Goal: Task Accomplishment & Management: Complete application form

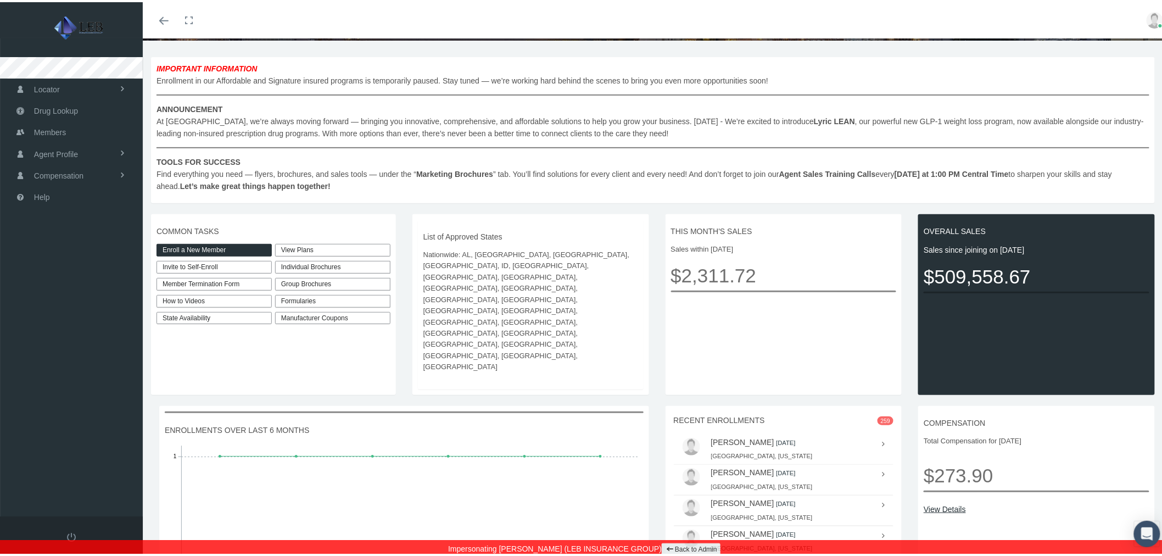
scroll to position [183, 0]
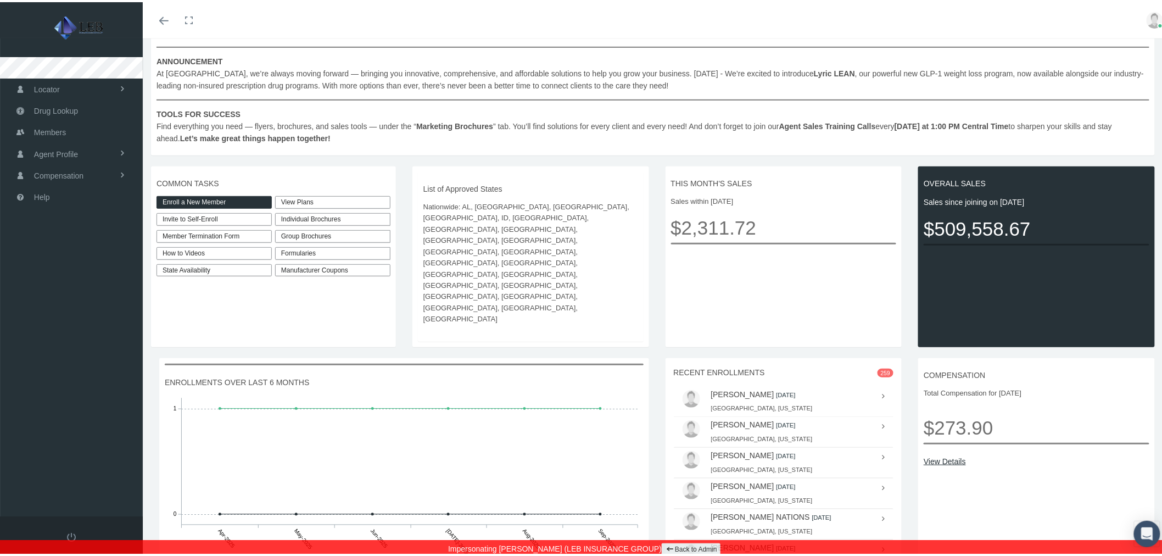
click at [333, 214] on div "Individual Brochures" at bounding box center [332, 217] width 115 height 13
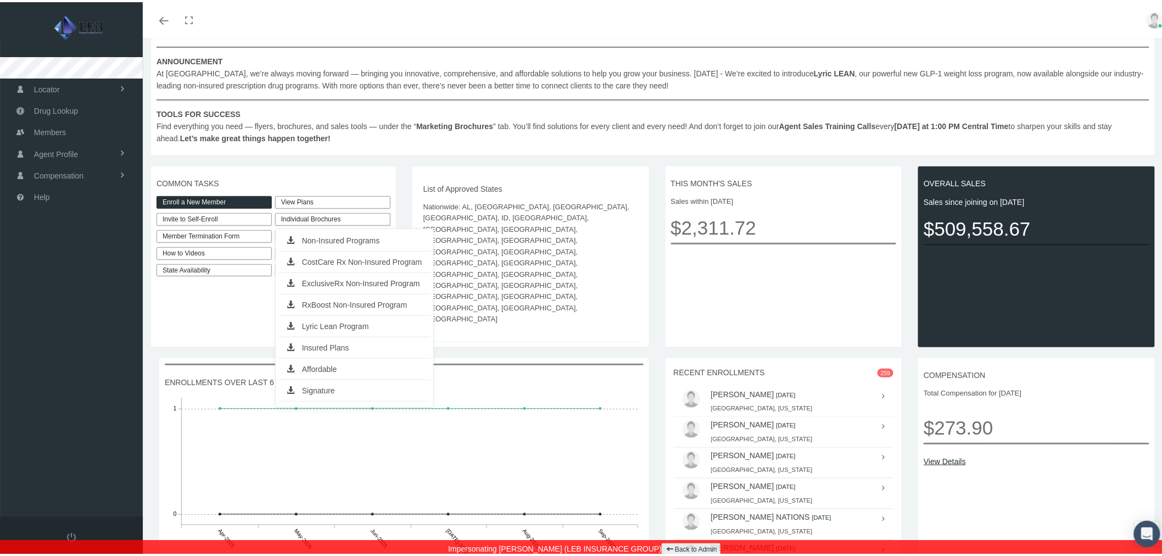
click at [365, 348] on link "Insured Plans" at bounding box center [354, 345] width 152 height 15
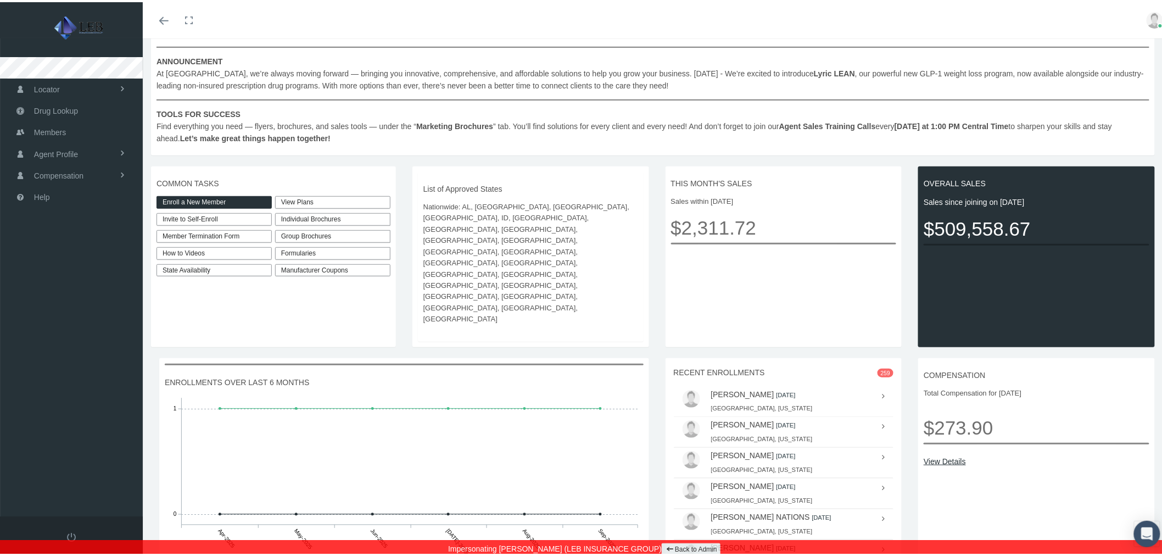
click at [335, 218] on div "Individual Brochures" at bounding box center [332, 217] width 115 height 13
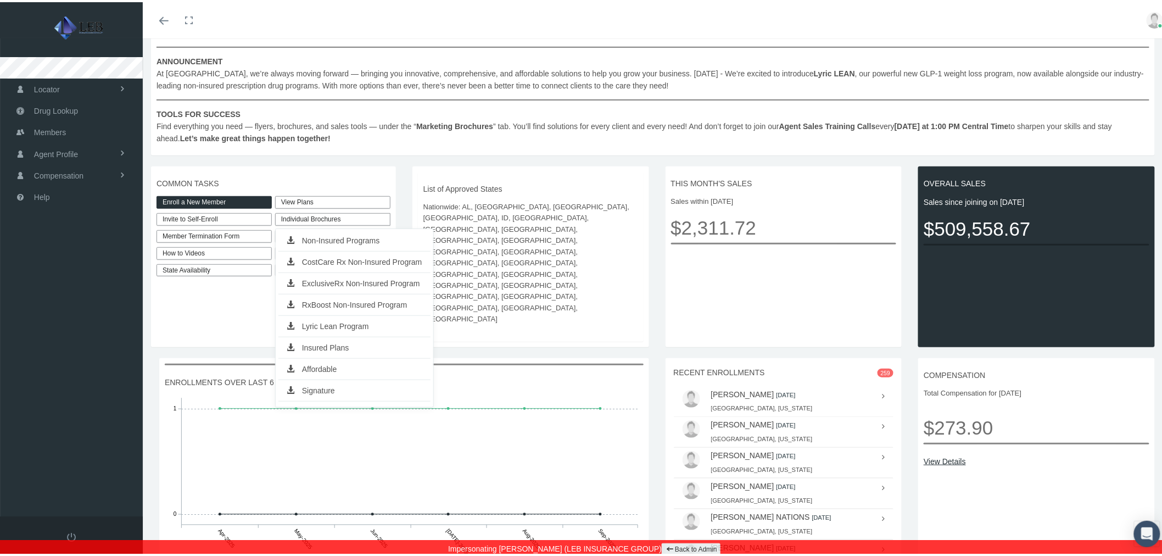
click at [349, 370] on link "Affordable" at bounding box center [354, 366] width 152 height 15
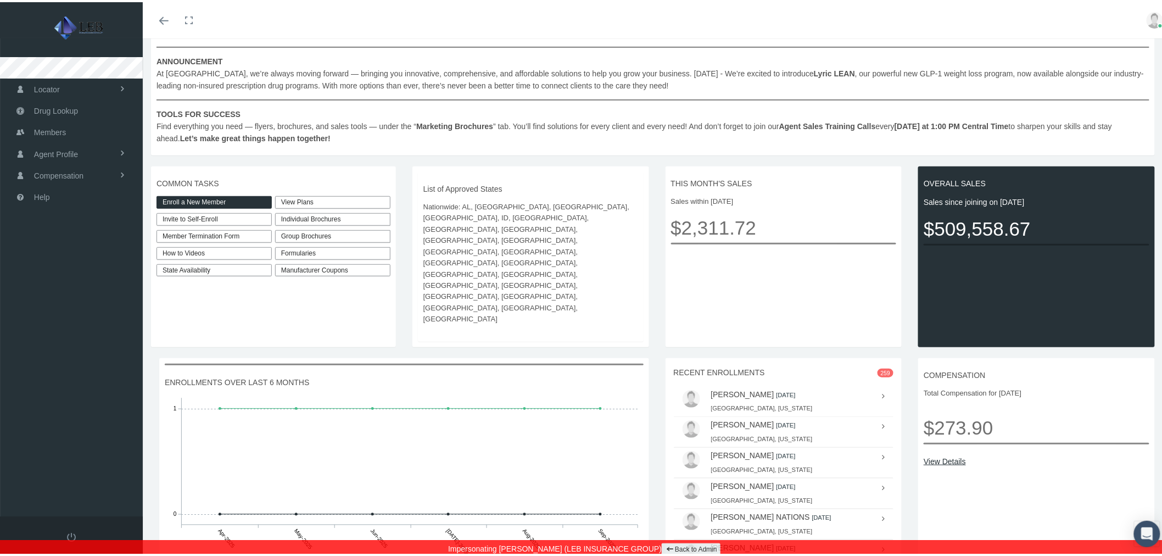
click at [370, 216] on div "Individual Brochures" at bounding box center [332, 217] width 115 height 13
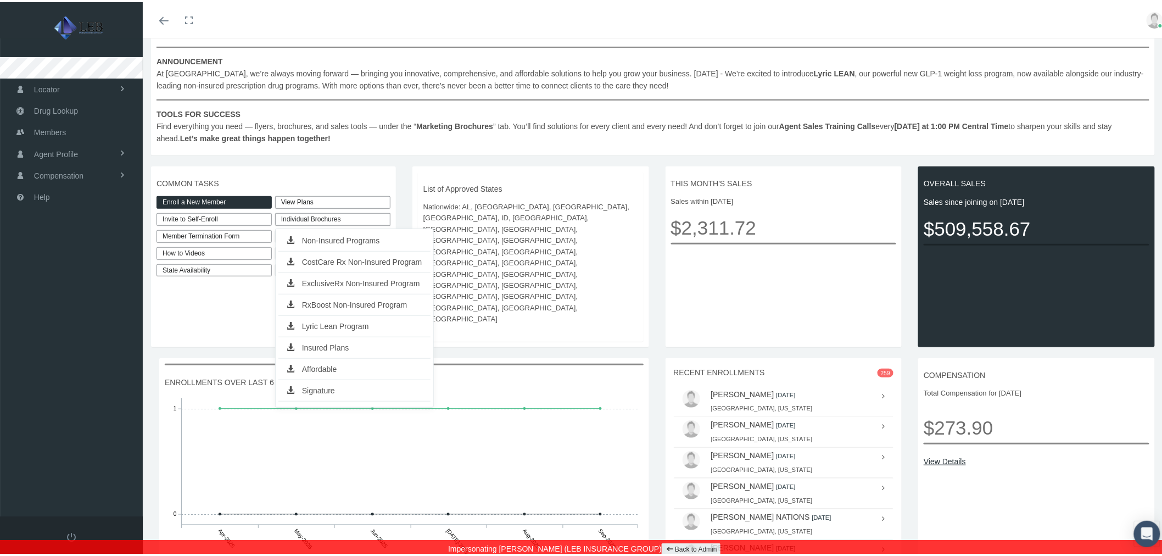
click at [312, 386] on link "Signature" at bounding box center [354, 388] width 152 height 15
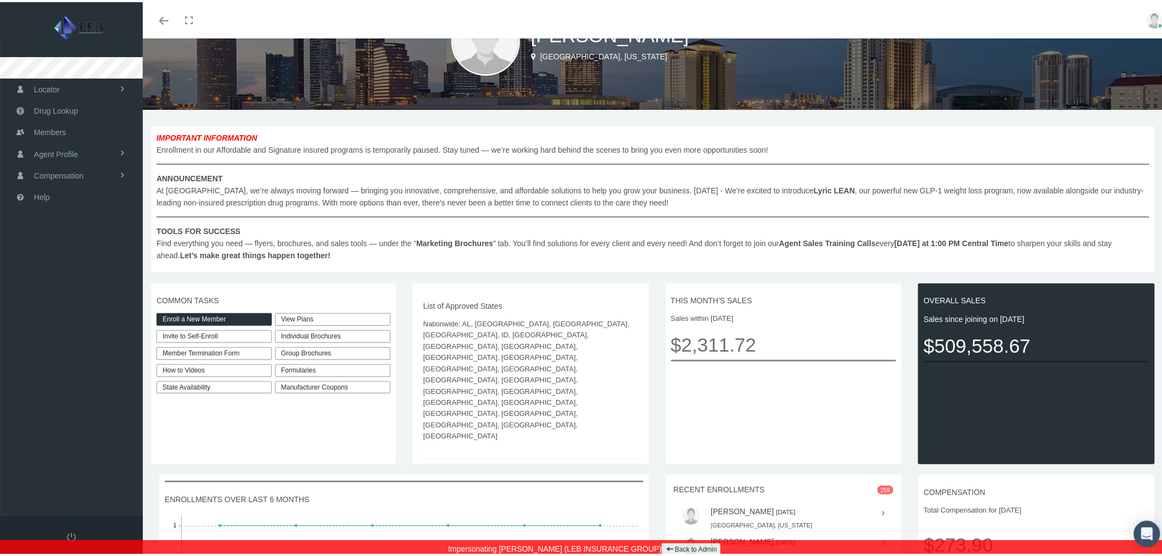
scroll to position [0, 0]
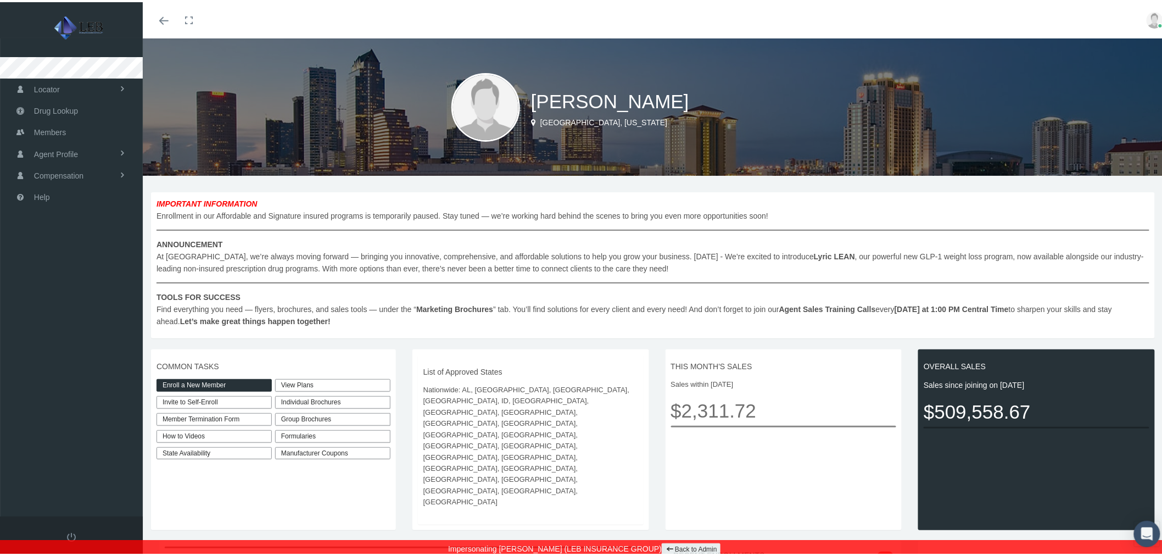
click at [366, 402] on div "Individual Brochures" at bounding box center [332, 400] width 115 height 13
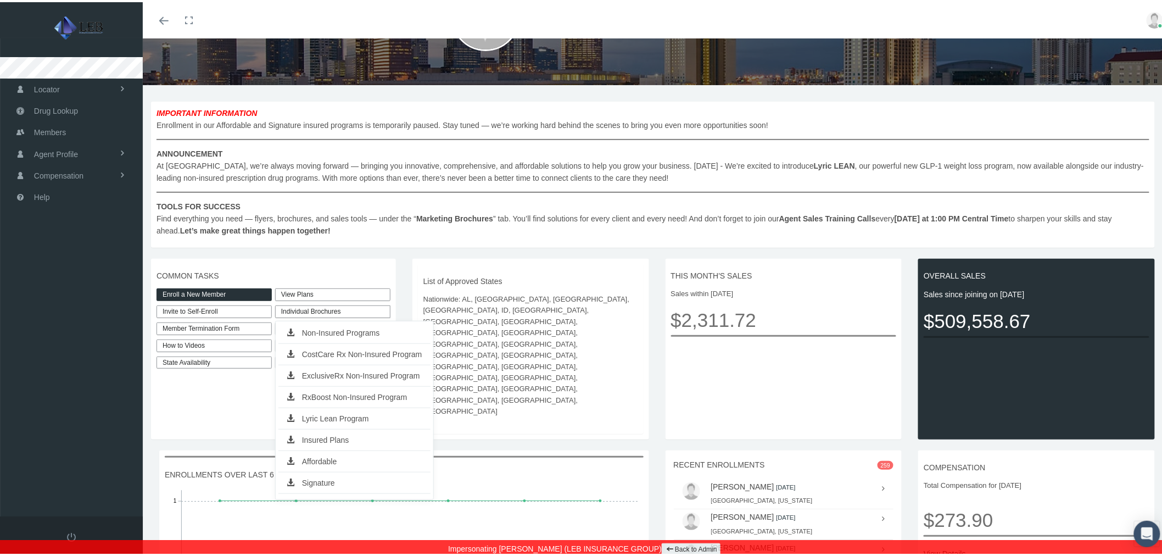
scroll to position [122, 0]
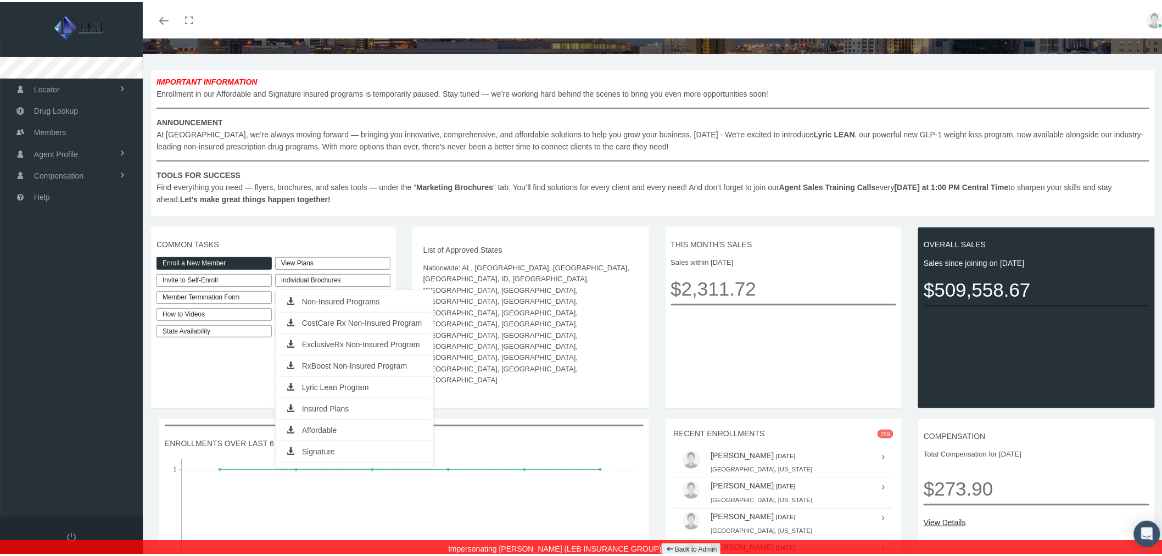
click at [388, 237] on div "COMMON TASKS Enroll a New Member Invite to Self-Enroll Member Termination Form …" at bounding box center [273, 315] width 245 height 181
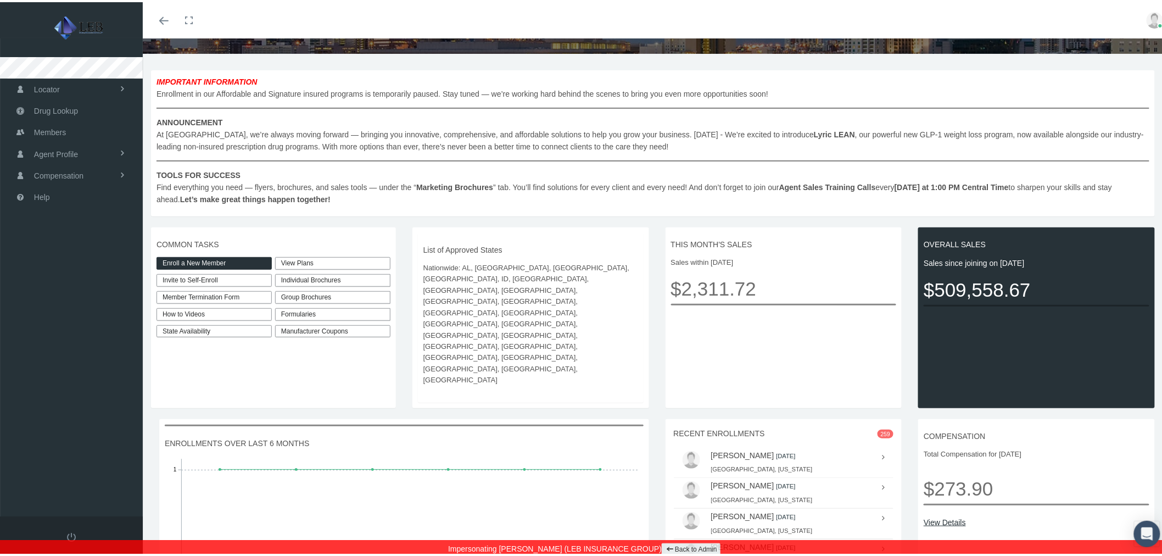
click at [374, 298] on div "Group Brochures" at bounding box center [332, 295] width 115 height 13
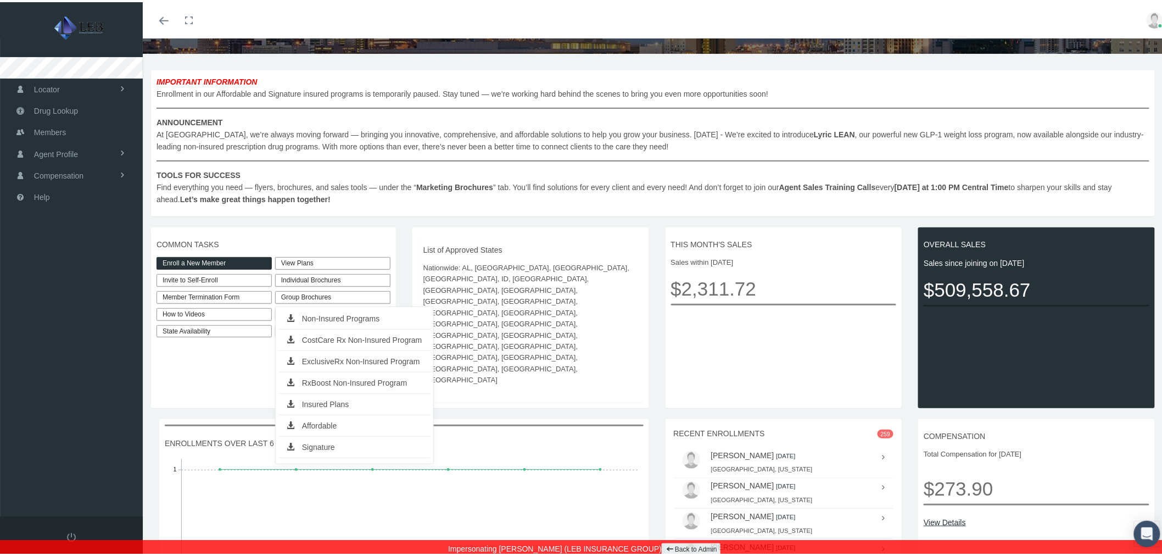
click at [392, 231] on div "COMMON TASKS Enroll a New Member Invite to Self-Enroll Member Termination Form …" at bounding box center [273, 315] width 245 height 181
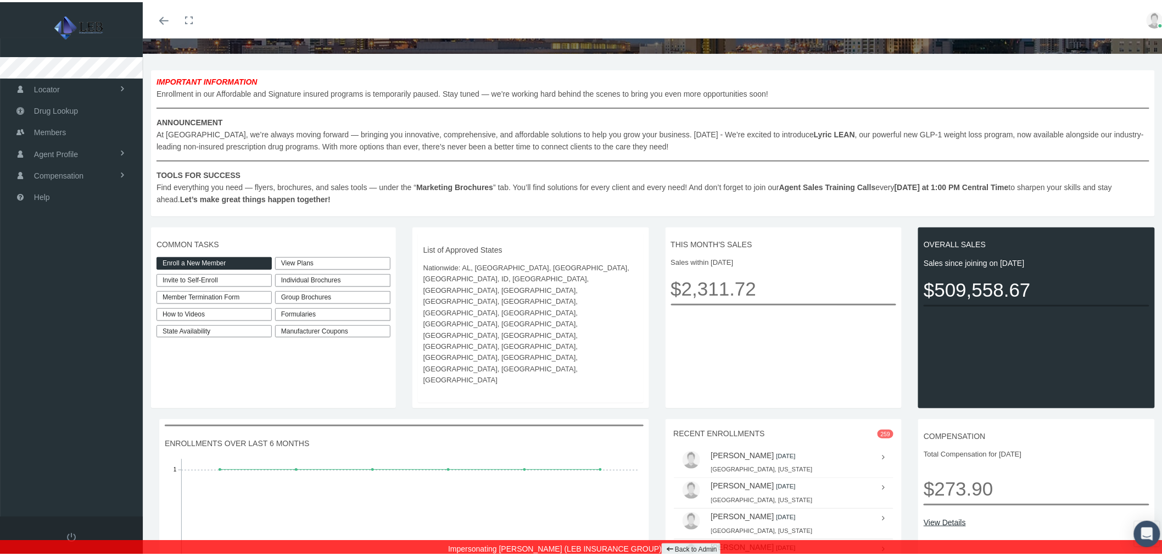
click at [361, 315] on div "Formularies" at bounding box center [332, 312] width 115 height 13
click at [342, 333] on link "CostCareRx" at bounding box center [318, 333] width 81 height 15
click at [359, 310] on div "Formularies" at bounding box center [332, 312] width 115 height 13
click at [348, 352] on link "RxExclusive" at bounding box center [318, 354] width 81 height 15
click at [359, 315] on div "Formularies" at bounding box center [332, 312] width 115 height 13
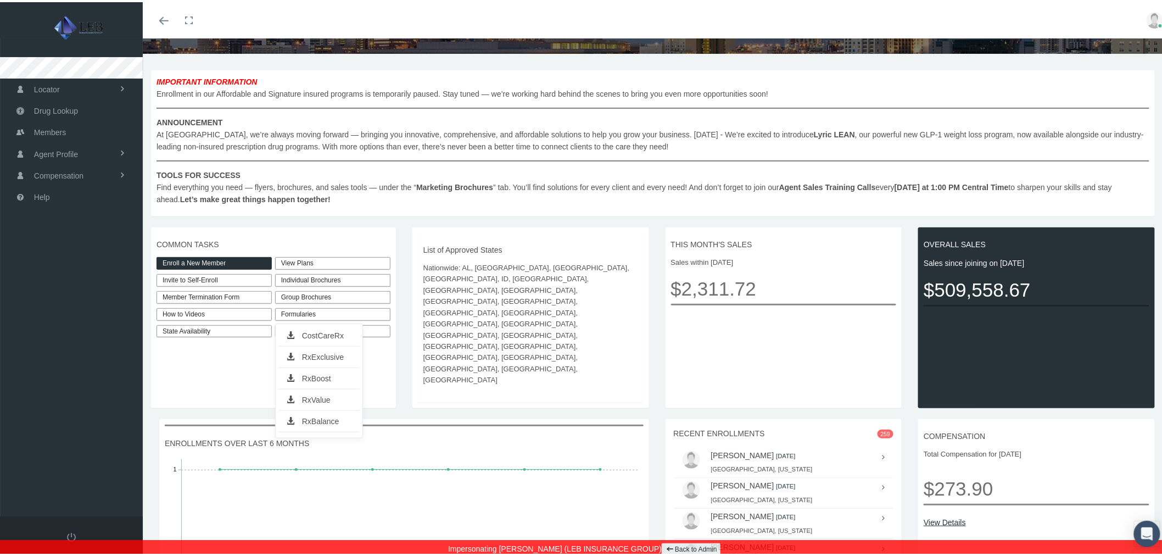
click at [327, 372] on link "RxBoost" at bounding box center [318, 376] width 81 height 15
click at [352, 313] on div "Formularies" at bounding box center [332, 312] width 115 height 13
click at [327, 401] on link "RxValue" at bounding box center [318, 397] width 81 height 15
click at [368, 313] on div "Formularies" at bounding box center [332, 312] width 115 height 13
click at [331, 416] on link "RxBalance" at bounding box center [318, 418] width 81 height 15
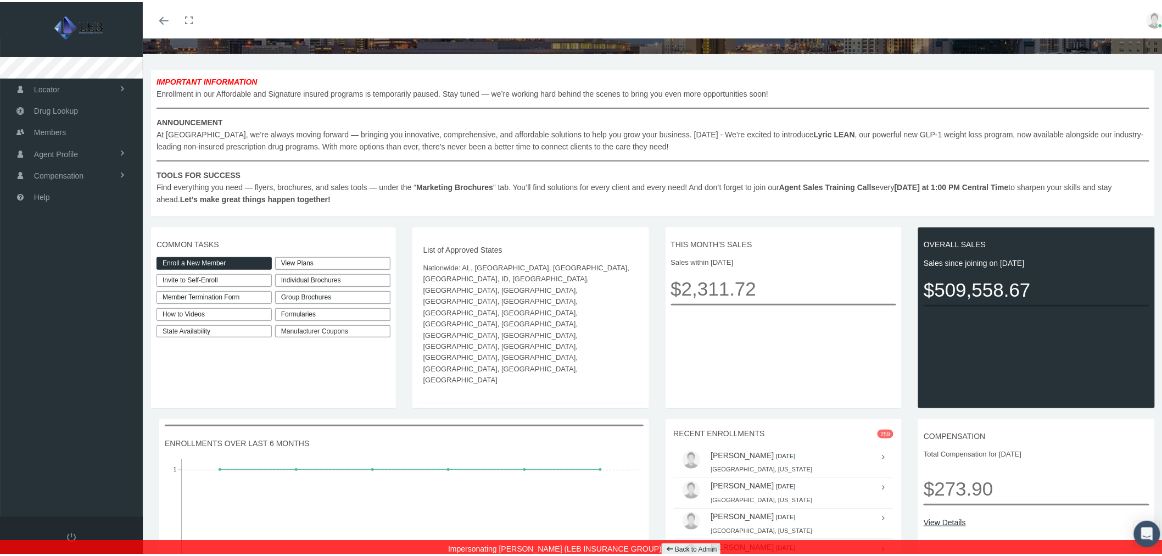
click at [243, 328] on link "State Availability" at bounding box center [214, 329] width 115 height 13
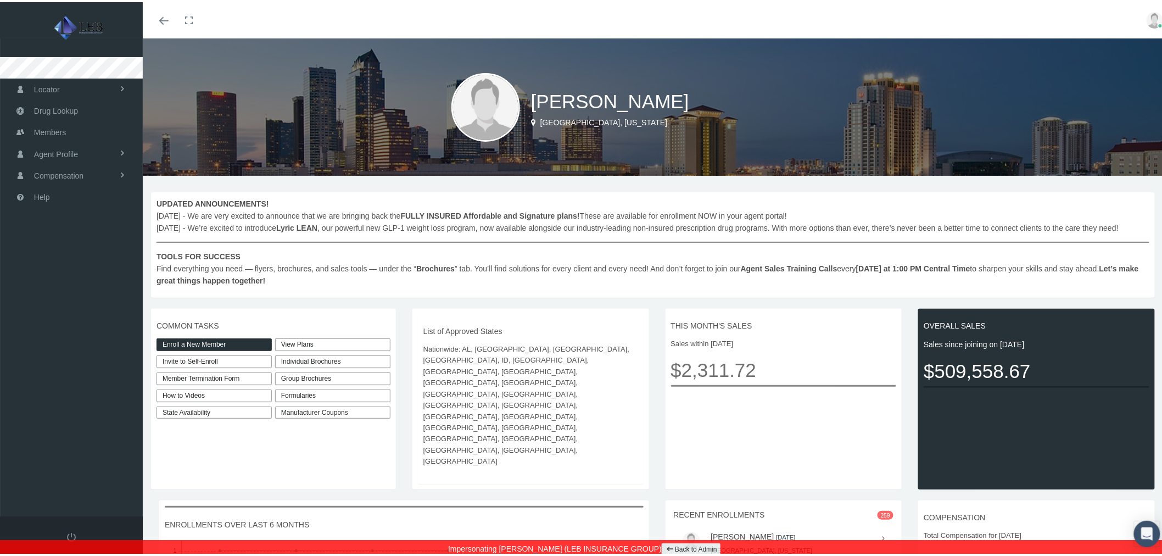
click at [227, 342] on link "Enroll a New Member" at bounding box center [214, 342] width 115 height 13
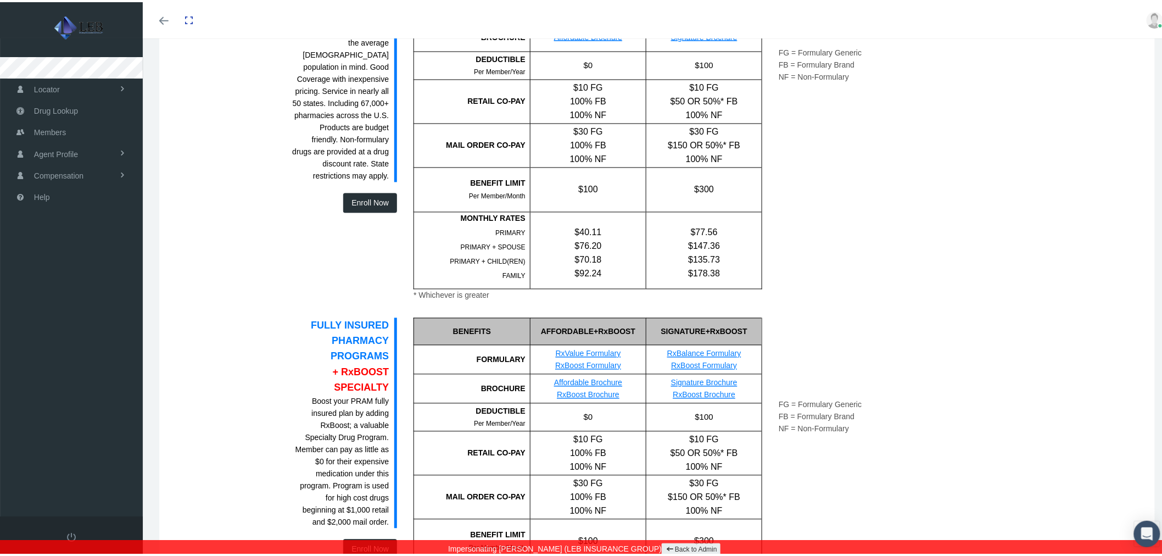
scroll to position [854, 0]
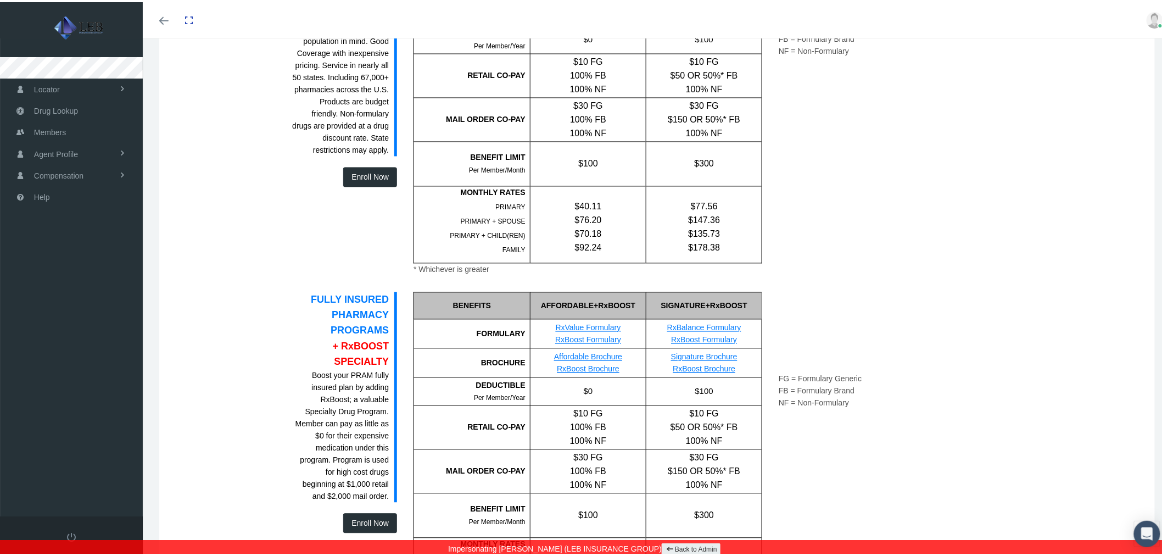
click at [364, 165] on button "Enroll Now" at bounding box center [370, 175] width 54 height 20
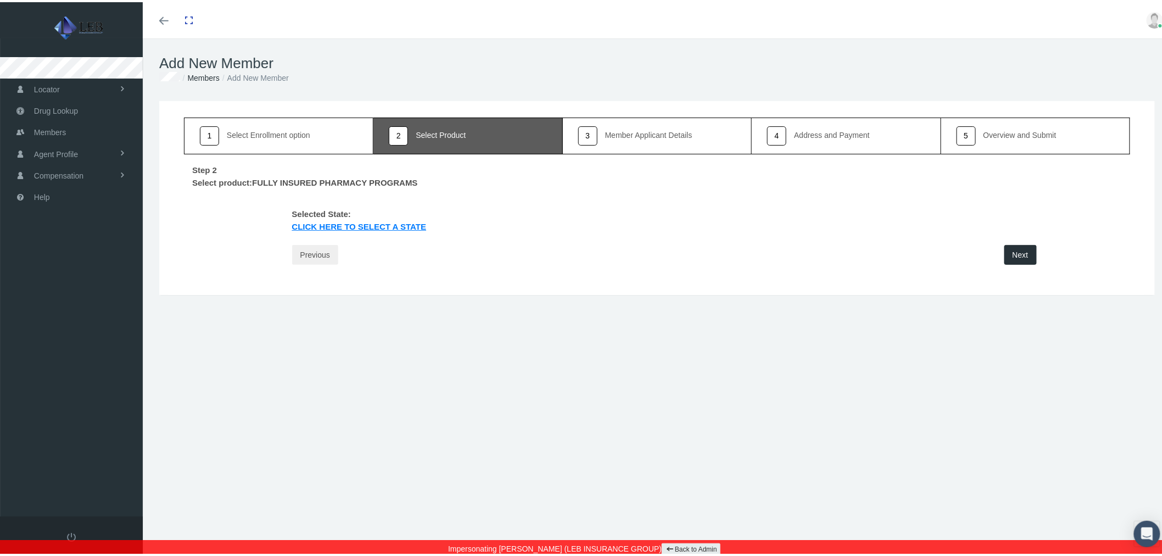
click at [337, 222] on link "Click Here to select a state" at bounding box center [359, 226] width 151 height 13
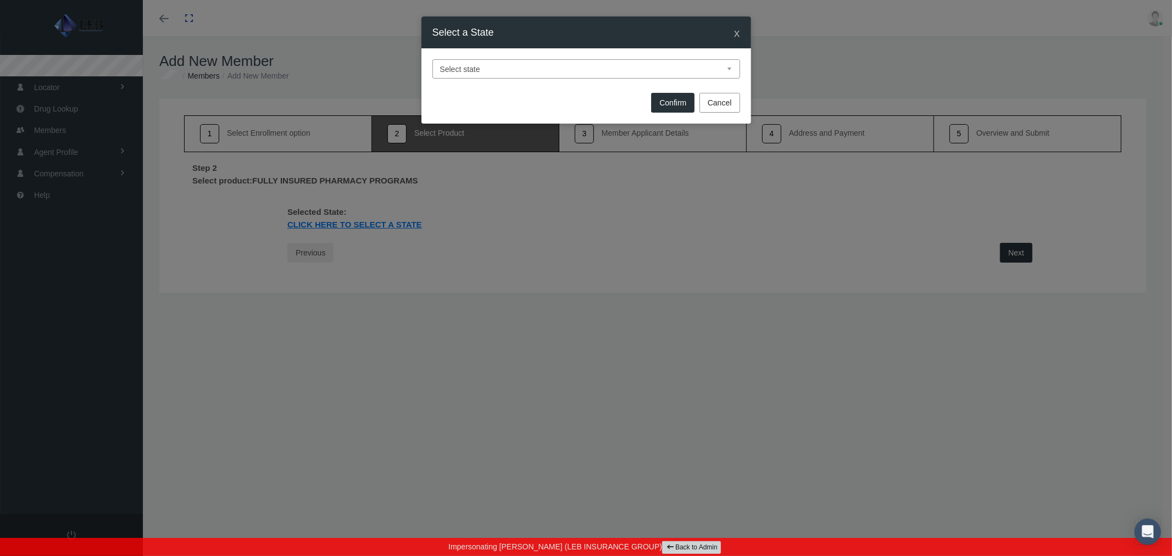
click at [463, 70] on select "Select state Alabama Alaska Arizona Arkansas California Colorado Connecticut De…" at bounding box center [586, 68] width 308 height 19
click at [432, 59] on select "Select state Alabama Alaska Arizona Arkansas California Colorado Connecticut De…" at bounding box center [586, 68] width 308 height 19
click at [662, 106] on button "Confirm" at bounding box center [672, 103] width 43 height 20
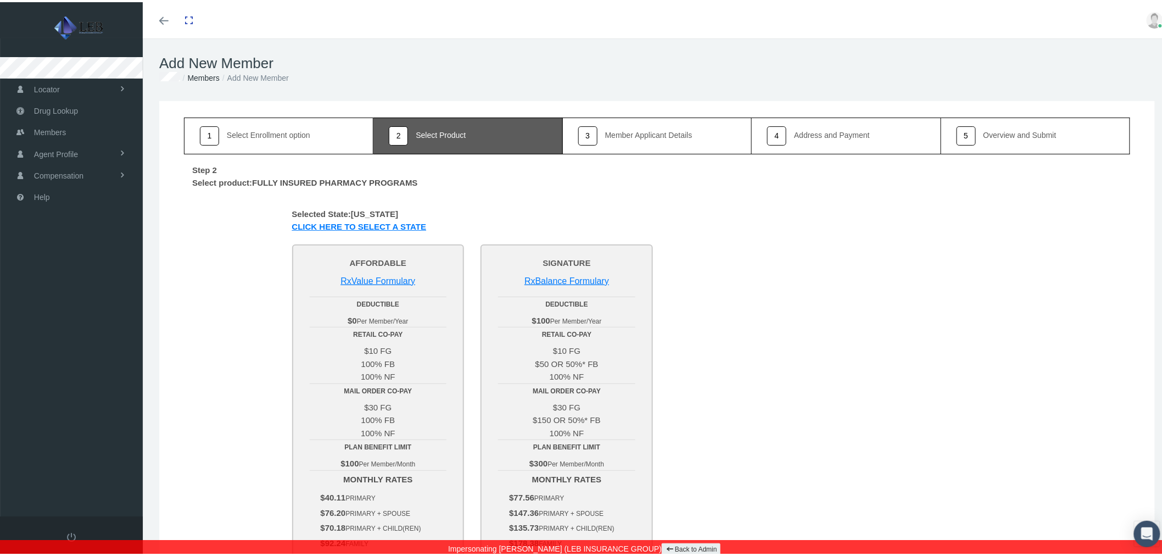
click at [396, 224] on link "Click Here to select a state" at bounding box center [359, 226] width 151 height 13
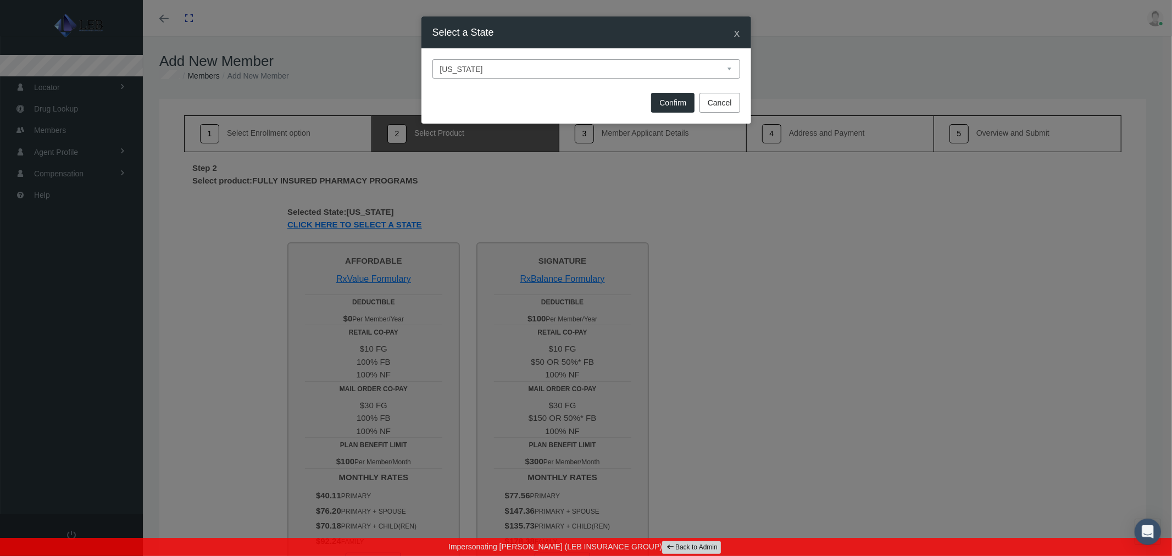
click at [472, 69] on select "Select state Alabama Alaska Arizona Arkansas California Colorado Connecticut De…" at bounding box center [586, 68] width 308 height 19
click at [432, 59] on select "Select state Alabama Alaska Arizona Arkansas California Colorado Connecticut De…" at bounding box center [586, 68] width 308 height 19
click at [657, 98] on button "Confirm" at bounding box center [672, 103] width 43 height 20
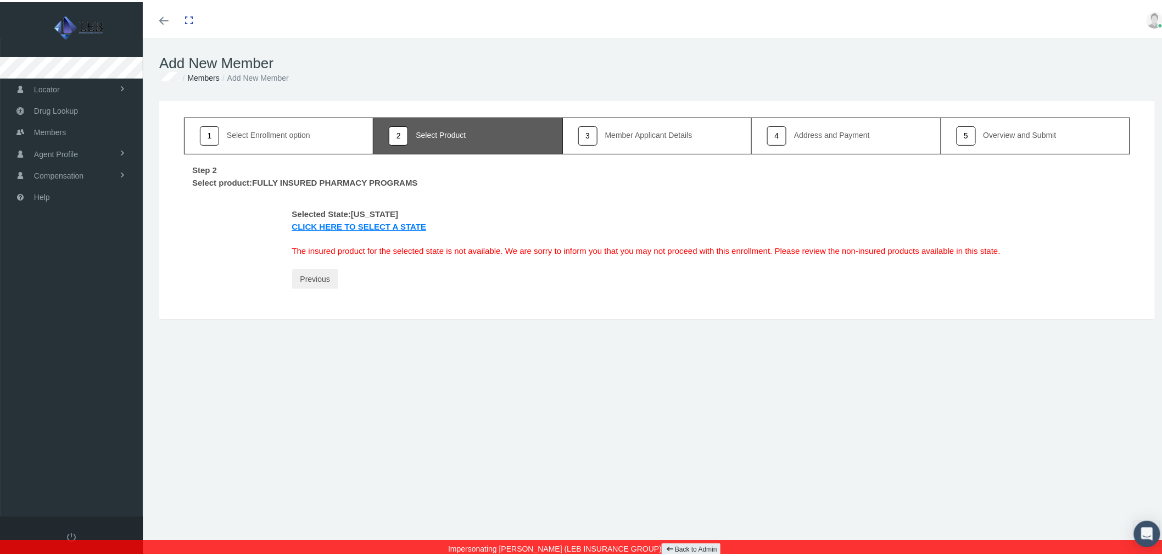
click at [365, 223] on link "Click Here to select a state" at bounding box center [359, 226] width 151 height 13
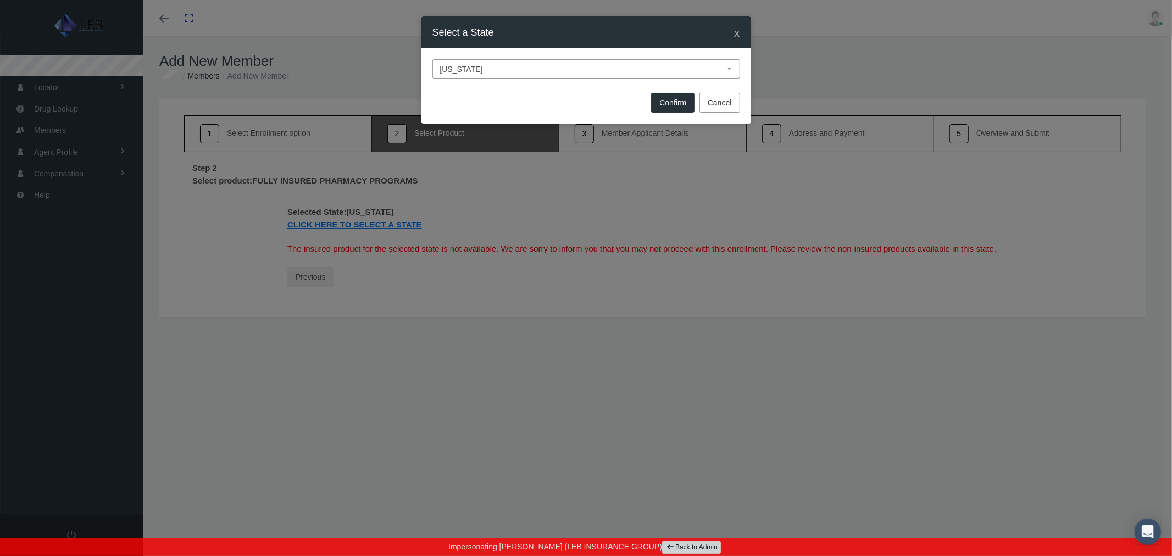
click at [486, 63] on select "Select state Alabama Alaska Arizona Arkansas California Colorado Connecticut De…" at bounding box center [586, 68] width 308 height 19
select select "MI"
click at [432, 59] on select "Select state Alabama Alaska Arizona Arkansas California Colorado Connecticut De…" at bounding box center [586, 68] width 308 height 19
click at [677, 97] on button "Confirm" at bounding box center [672, 103] width 43 height 20
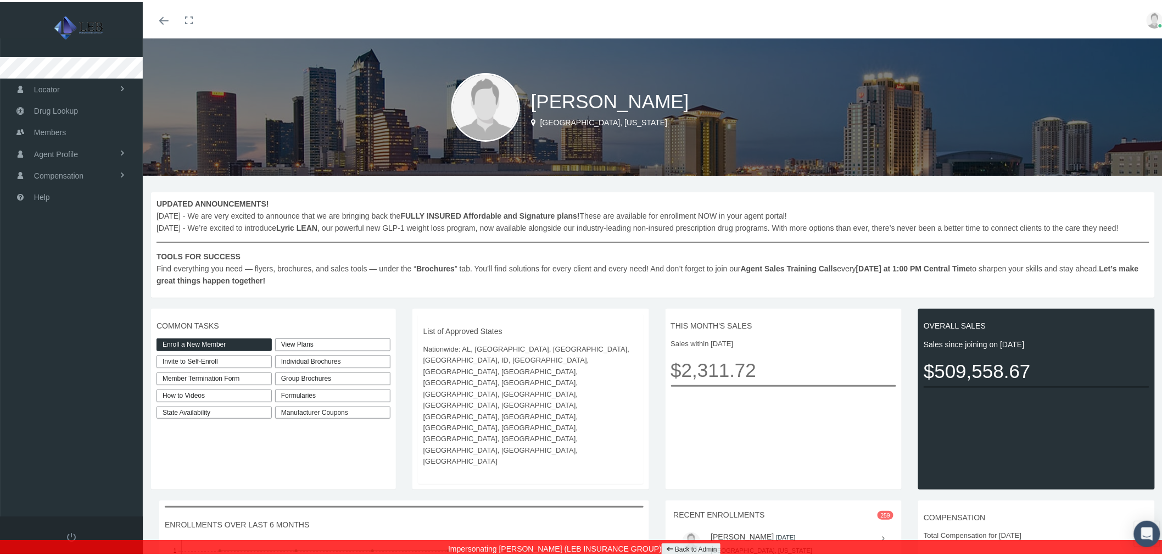
click at [673, 545] on link "Back to Admin" at bounding box center [691, 547] width 59 height 13
